Goal: Transaction & Acquisition: Purchase product/service

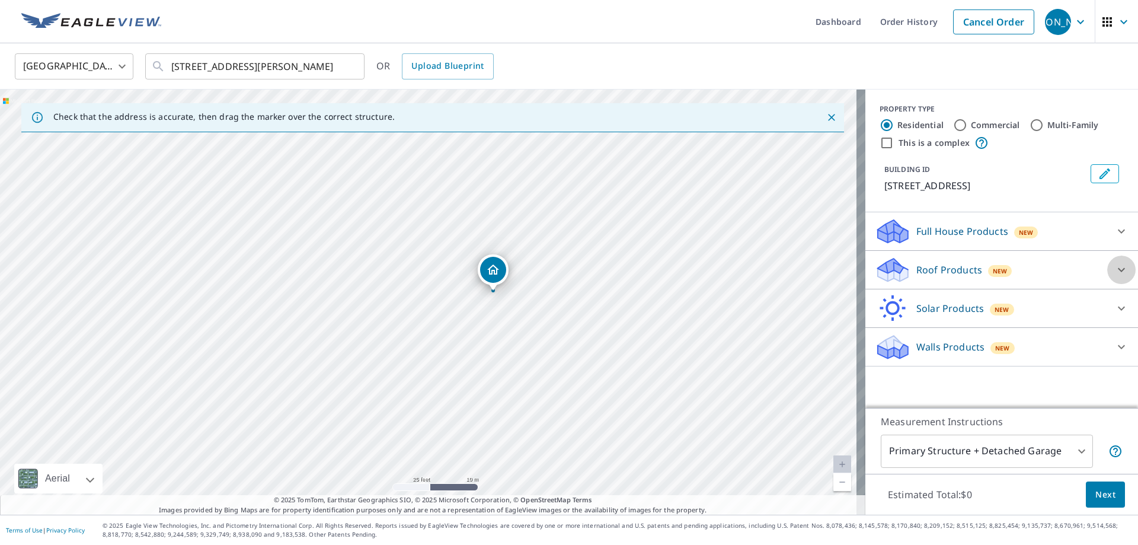
click at [1115, 270] on icon at bounding box center [1121, 270] width 14 height 14
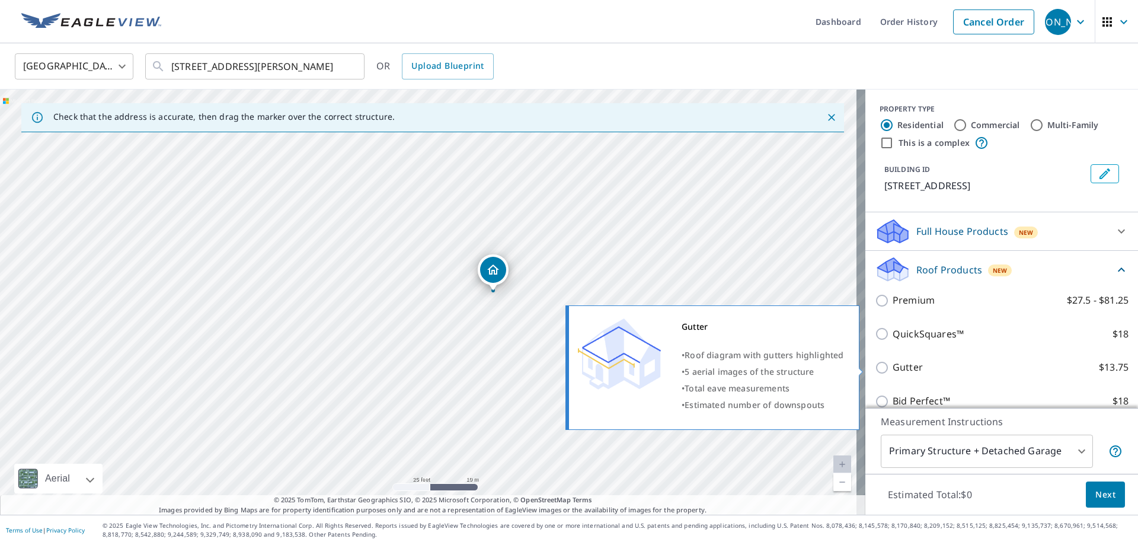
click at [875, 369] on input "Gutter $13.75" at bounding box center [884, 367] width 18 height 14
checkbox input "true"
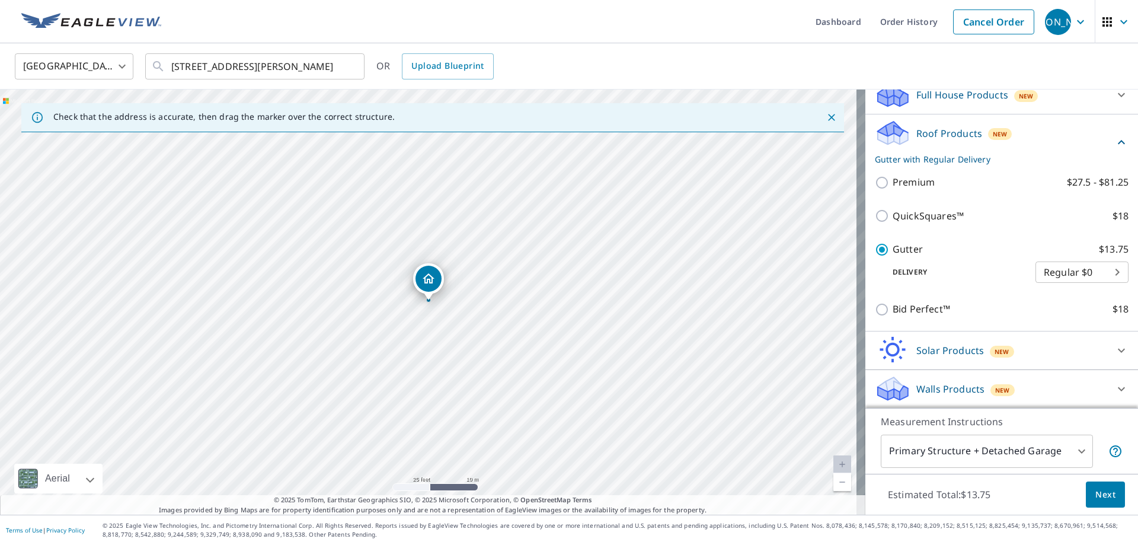
scroll to position [137, 0]
click at [1102, 498] on span "Next" at bounding box center [1105, 494] width 20 height 15
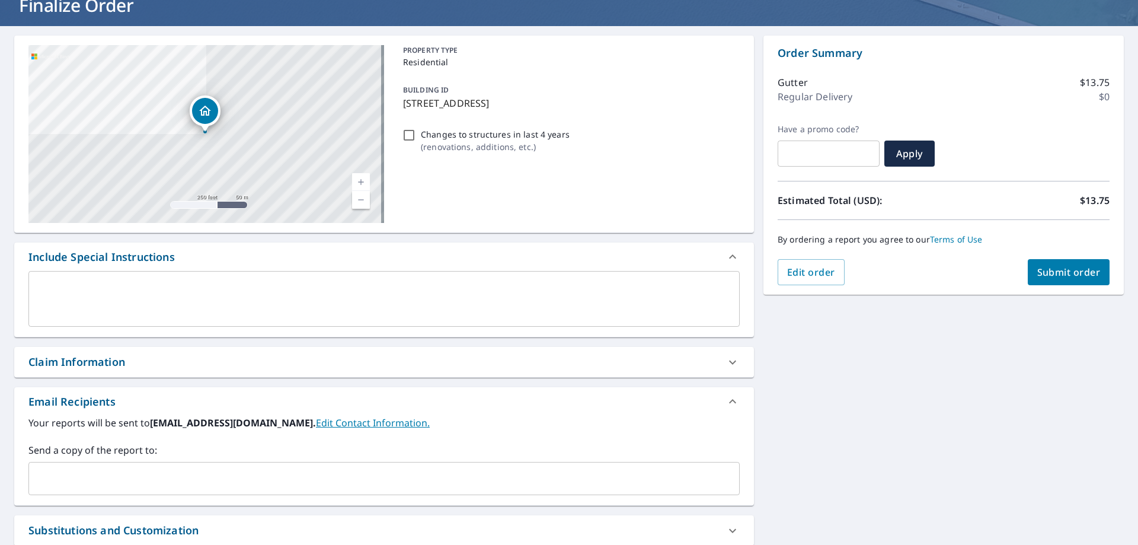
scroll to position [83, 0]
click at [1052, 277] on span "Submit order" at bounding box center [1068, 272] width 63 height 13
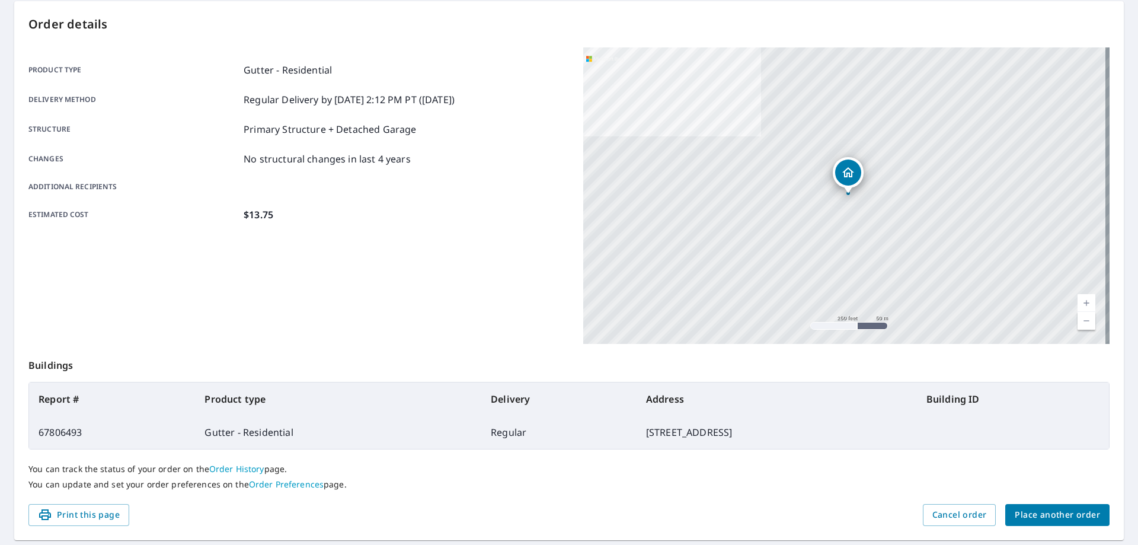
scroll to position [153, 0]
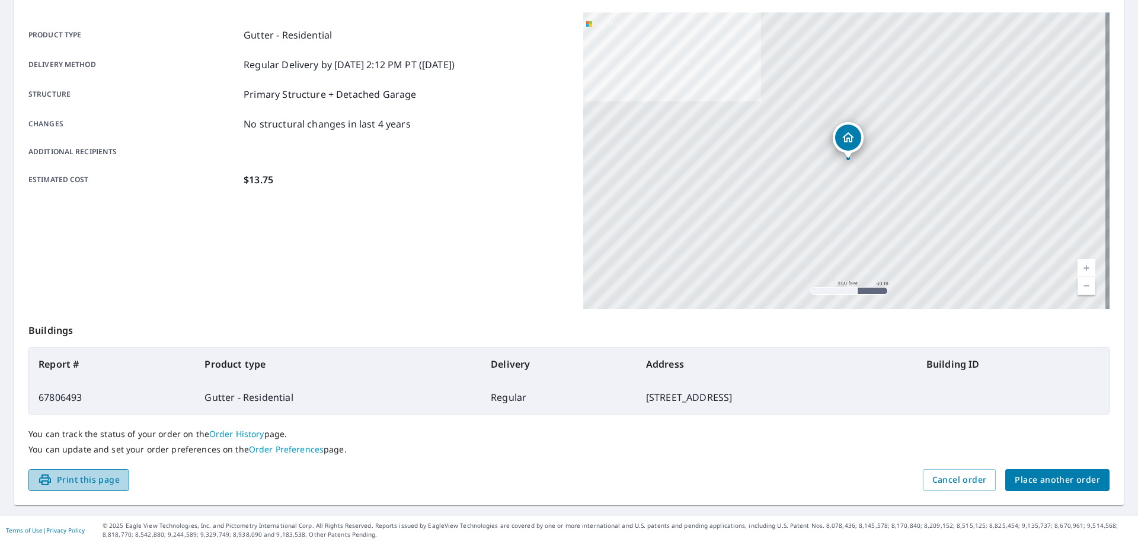
click at [80, 479] on span "Print this page" at bounding box center [79, 479] width 82 height 15
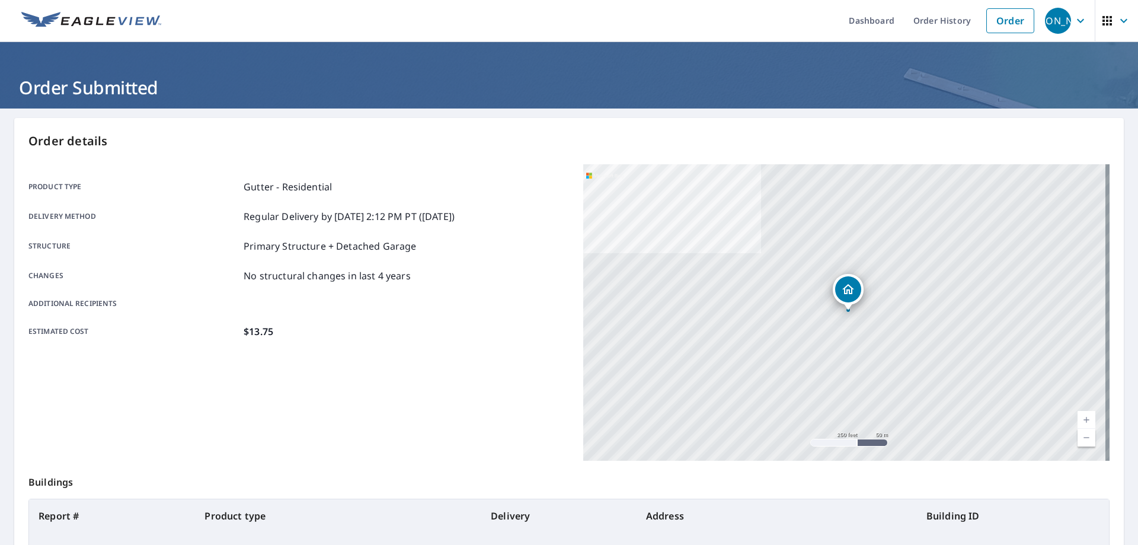
scroll to position [0, 0]
